Goal: Navigation & Orientation: Find specific page/section

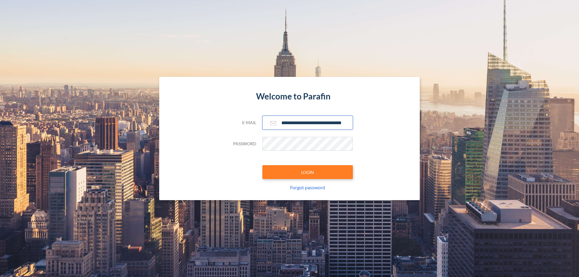
scroll to position [0, 10]
type input "**********"
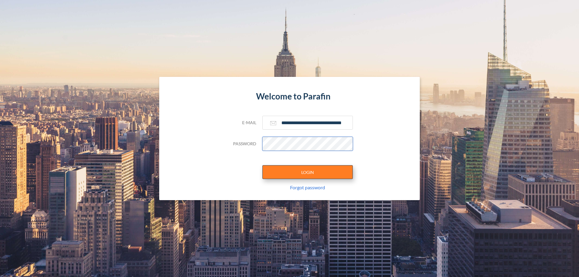
scroll to position [0, 0]
click at [308, 172] on button "LOGIN" at bounding box center [308, 172] width 91 height 14
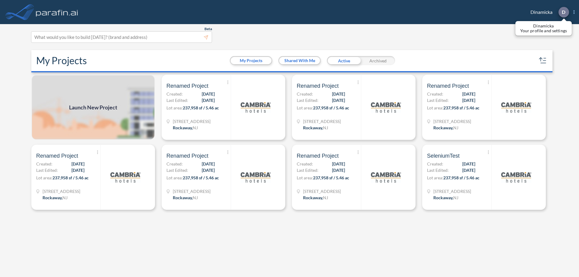
click at [564, 12] on p "D" at bounding box center [564, 11] width 4 height 5
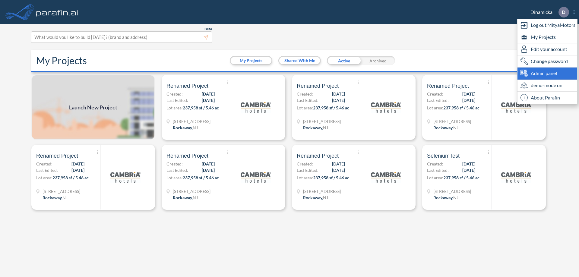
click at [548, 73] on span "Admin panel" at bounding box center [544, 73] width 26 height 7
